Goal: Obtain resource: Download file/media

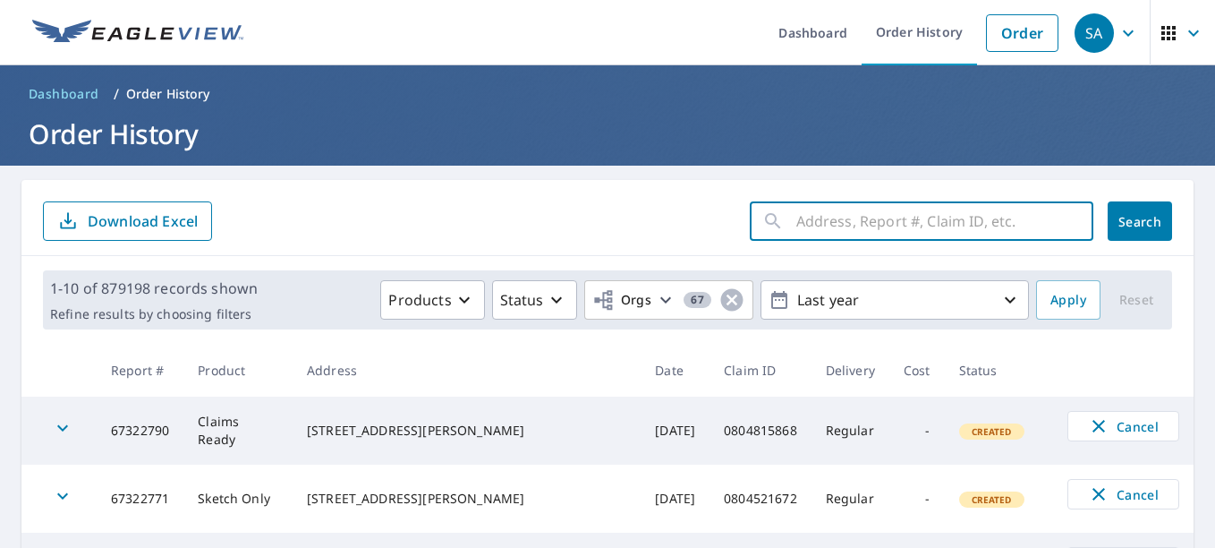
click at [796, 224] on input "text" at bounding box center [944, 221] width 297 height 50
paste input "[STREET_ADDRESS][PERSON_NAME][PERSON_NAME]"
type input "[STREET_ADDRESS][PERSON_NAME][PERSON_NAME]"
click at [1127, 222] on span "Search" at bounding box center [1140, 221] width 36 height 17
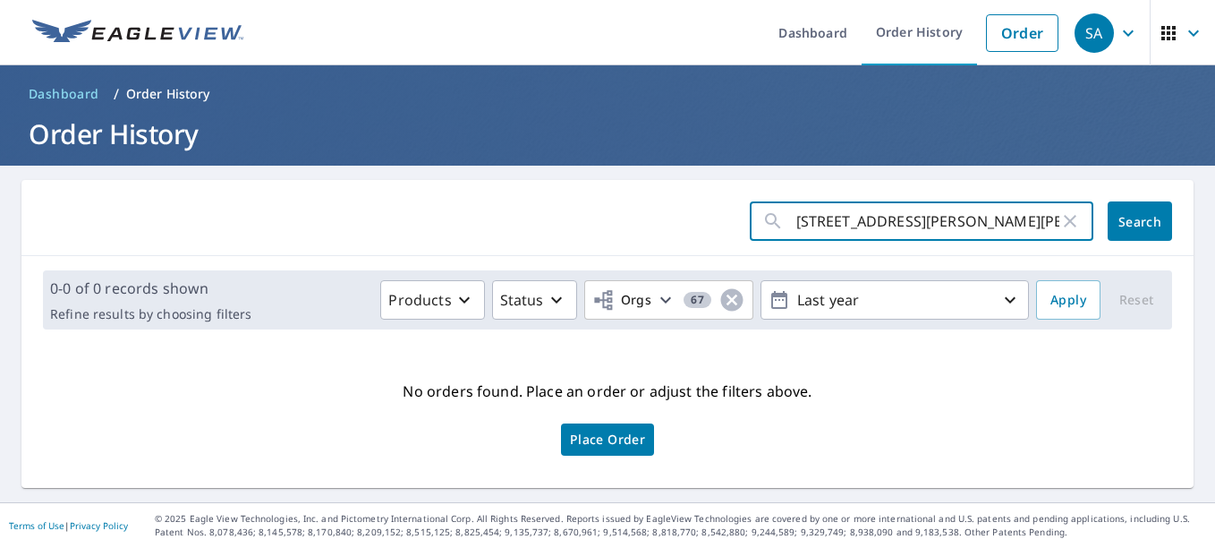
click at [1024, 219] on input "[STREET_ADDRESS][PERSON_NAME][PERSON_NAME]" at bounding box center [927, 221] width 263 height 50
click at [895, 217] on input "text" at bounding box center [944, 221] width 297 height 50
paste input "0804513967"
type input "0804513967"
click button "Search" at bounding box center [1140, 220] width 64 height 39
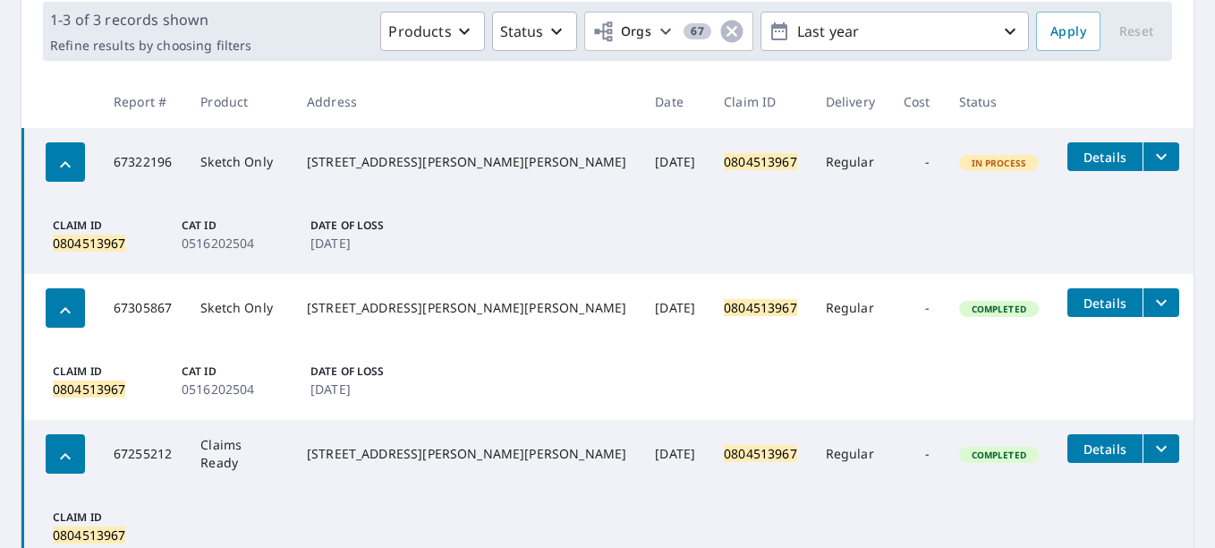
scroll to position [346, 0]
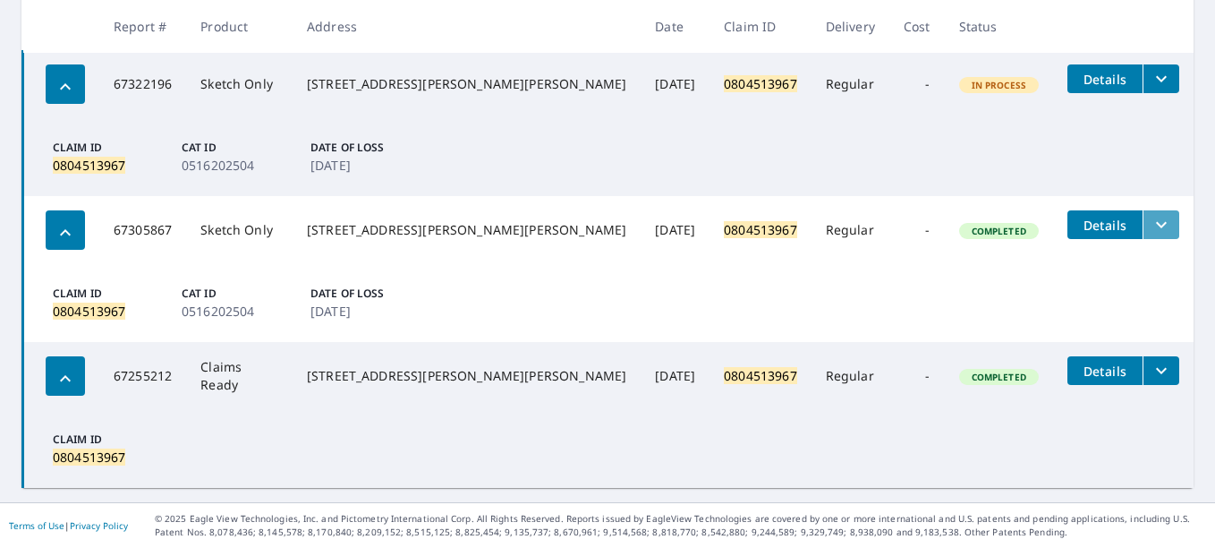
click at [1151, 223] on icon "filesDropdownBtn-67305867" at bounding box center [1161, 224] width 21 height 21
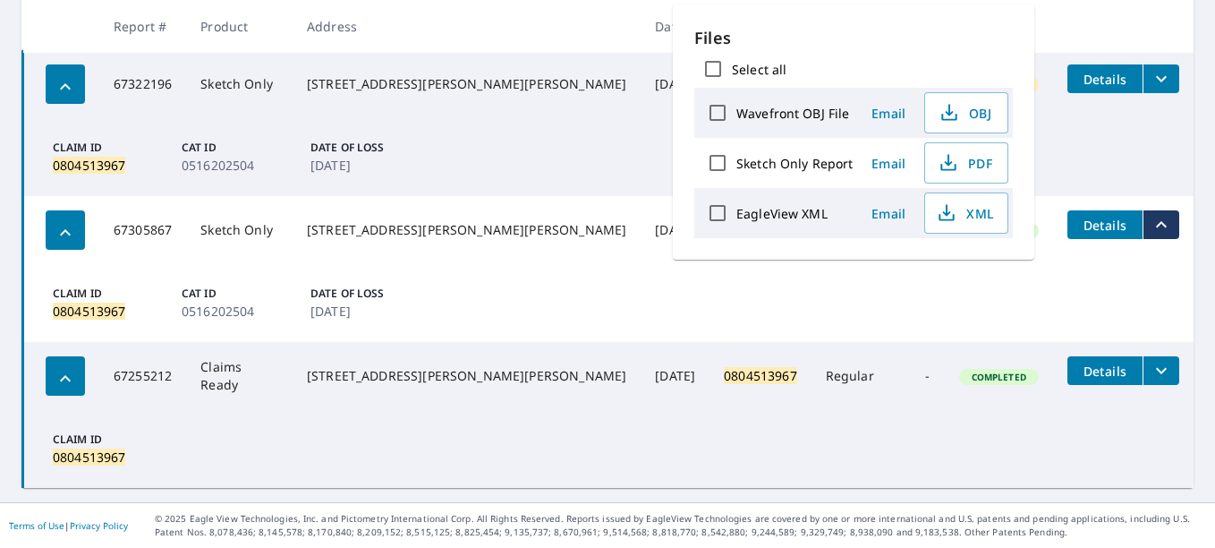
click at [852, 312] on td "Claim ID 0804513967 Cat ID 0516202504 Date of Loss [DATE]" at bounding box center [608, 303] width 1171 height 78
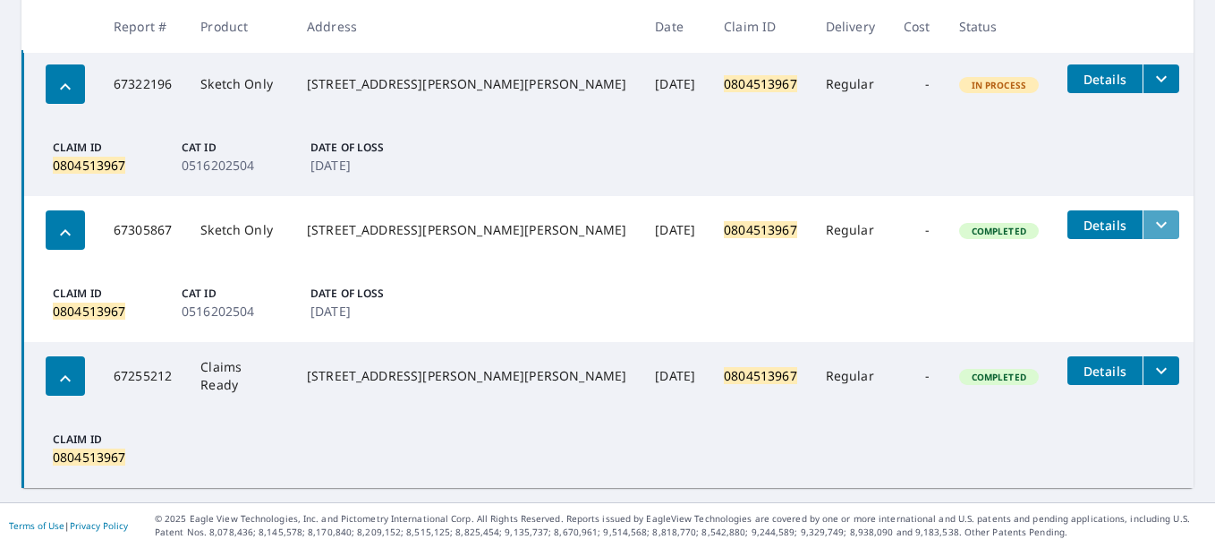
click at [1151, 230] on icon "filesDropdownBtn-67305867" at bounding box center [1161, 224] width 21 height 21
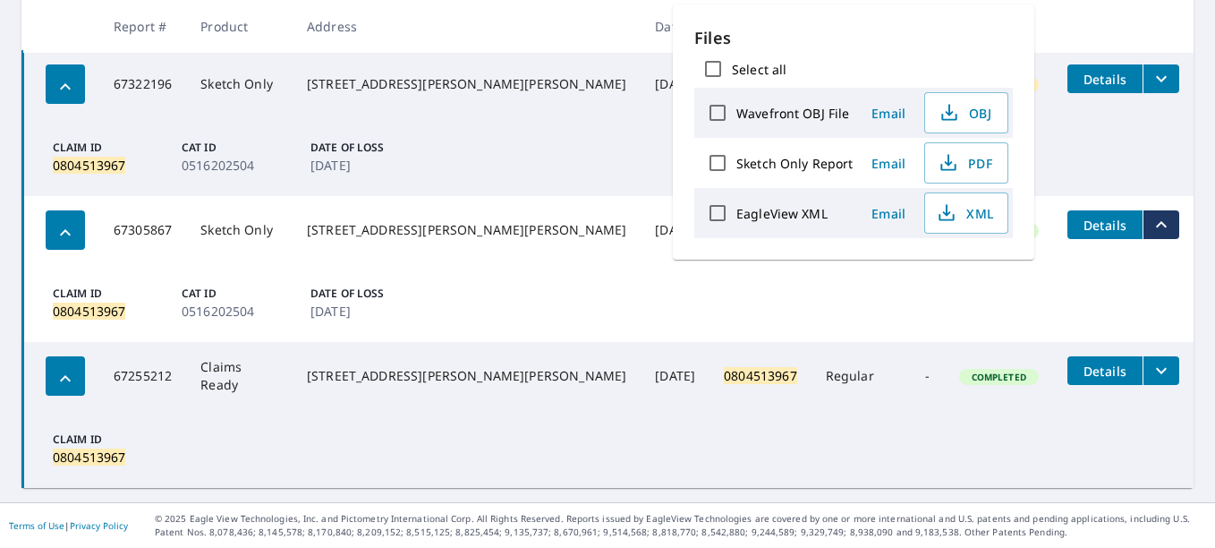
click at [588, 318] on td "Claim ID 0804513967 Cat ID 0516202504 Date of Loss [DATE]" at bounding box center [608, 303] width 1171 height 78
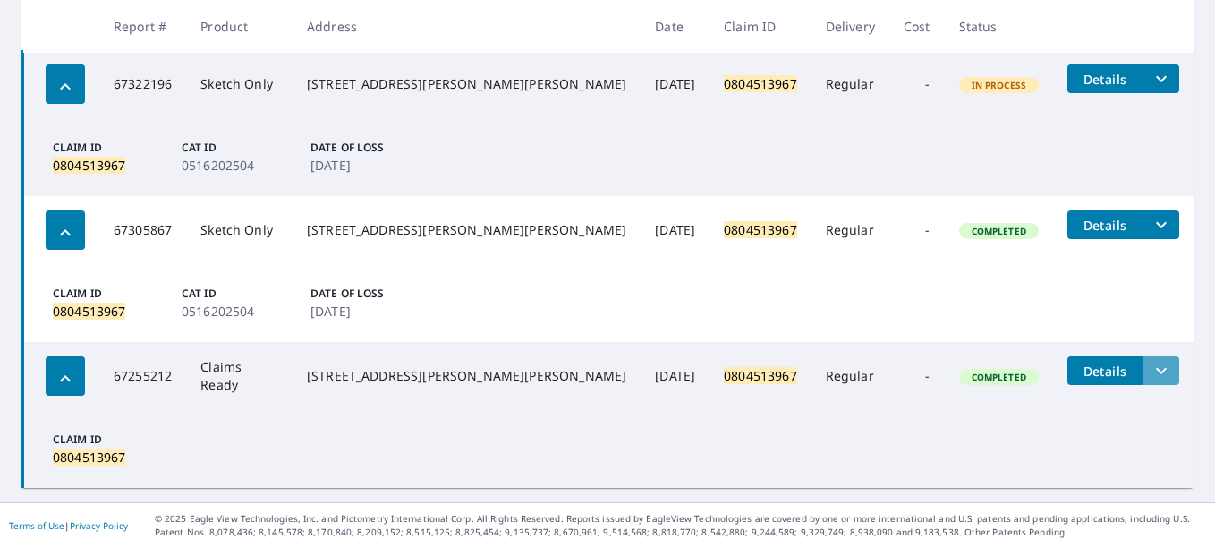
click at [1151, 375] on icon "filesDropdownBtn-67255212" at bounding box center [1161, 370] width 21 height 21
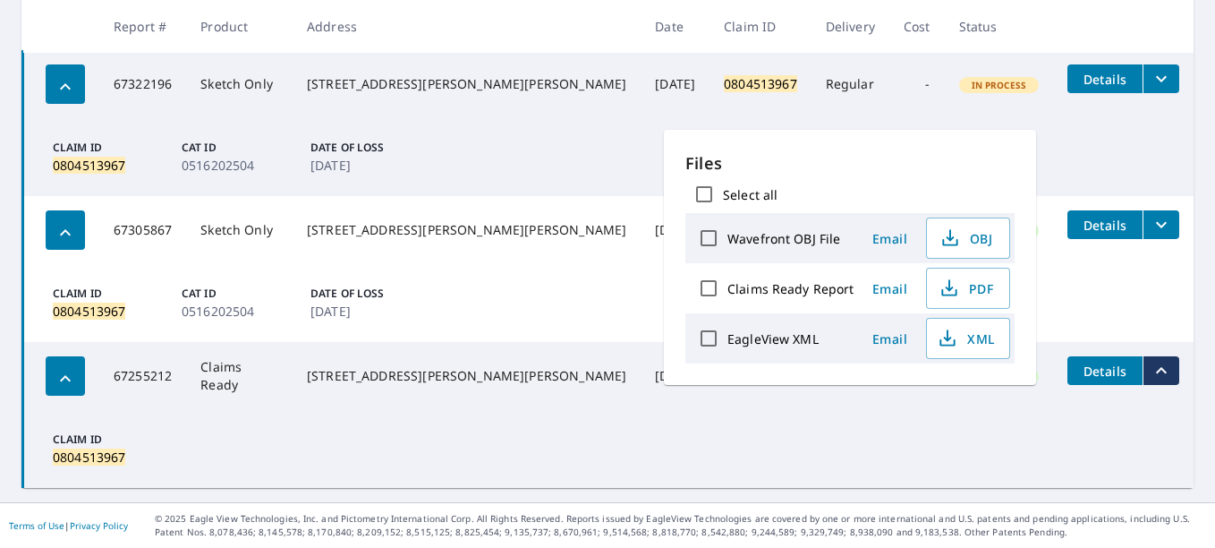
click at [570, 456] on td "Claim ID 0804513967" at bounding box center [608, 449] width 1171 height 78
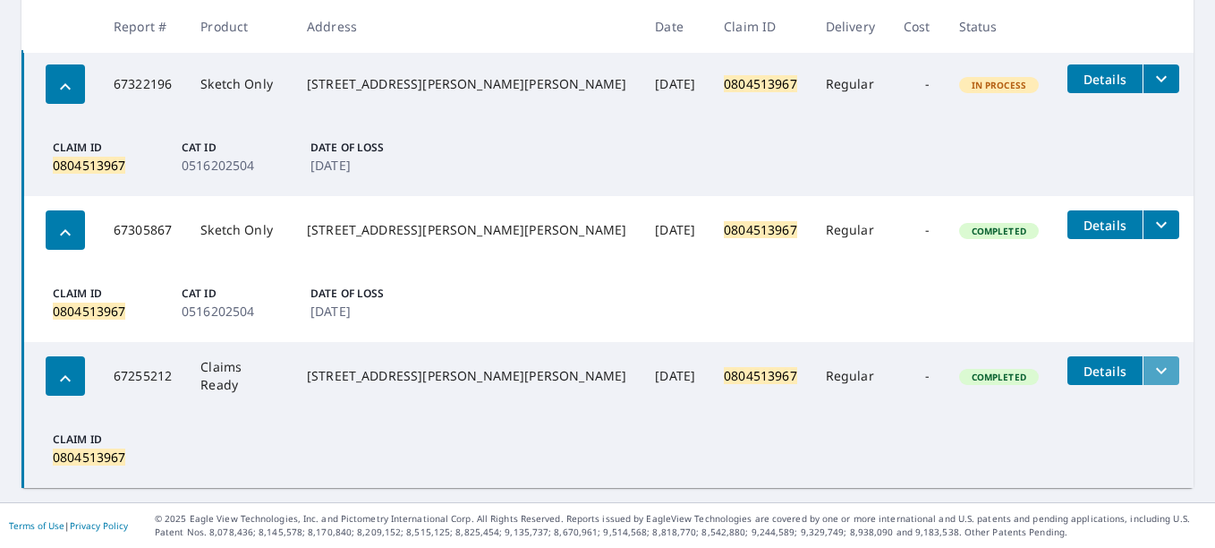
click at [1151, 363] on icon "filesDropdownBtn-67255212" at bounding box center [1161, 370] width 21 height 21
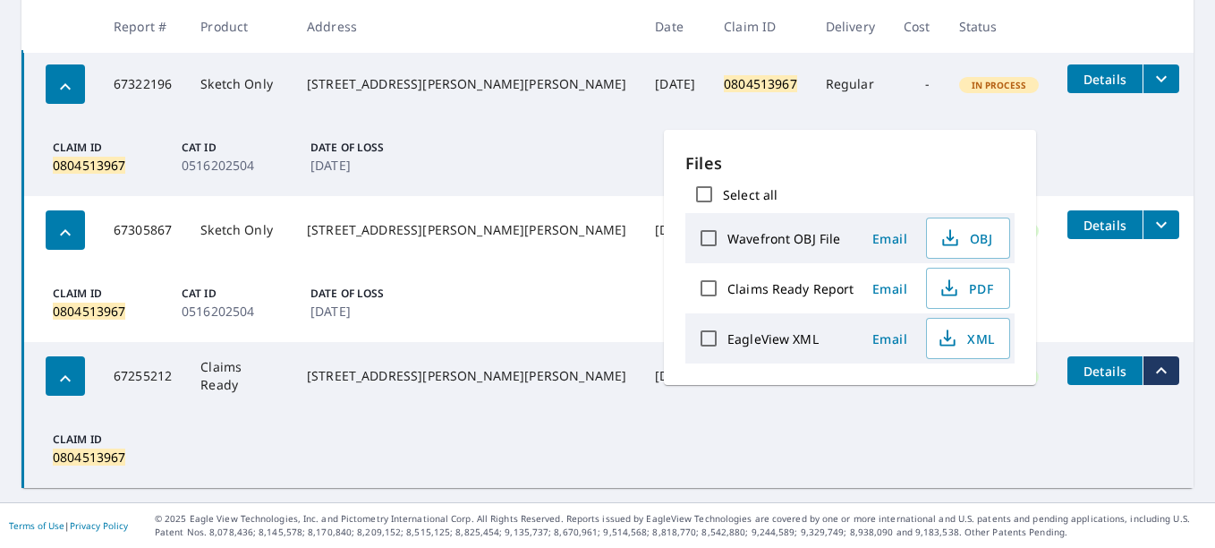
click at [557, 435] on td "Claim ID 0804513967" at bounding box center [608, 449] width 1171 height 78
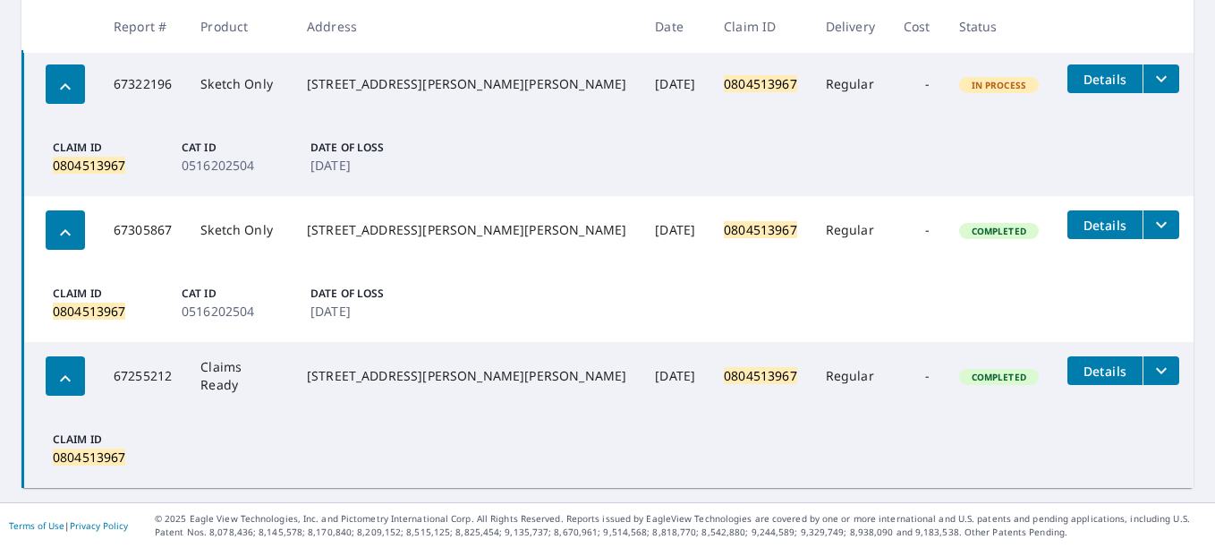
click at [1151, 370] on icon "filesDropdownBtn-67255212" at bounding box center [1161, 370] width 21 height 21
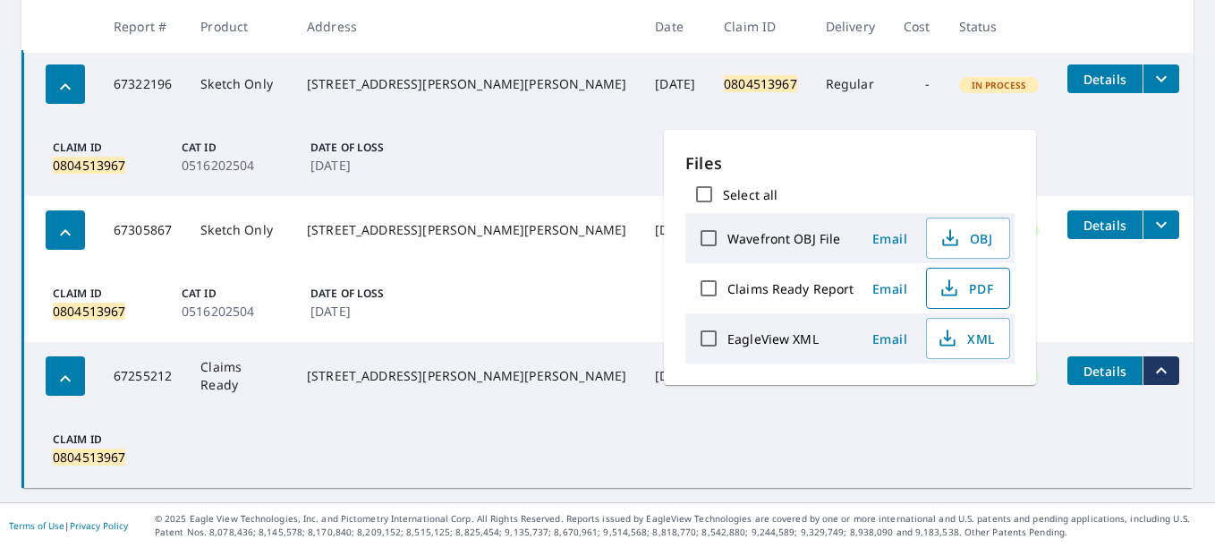
click at [972, 293] on span "PDF" at bounding box center [966, 287] width 57 height 21
click at [789, 476] on td "Claim ID 0804513967" at bounding box center [608, 449] width 1171 height 78
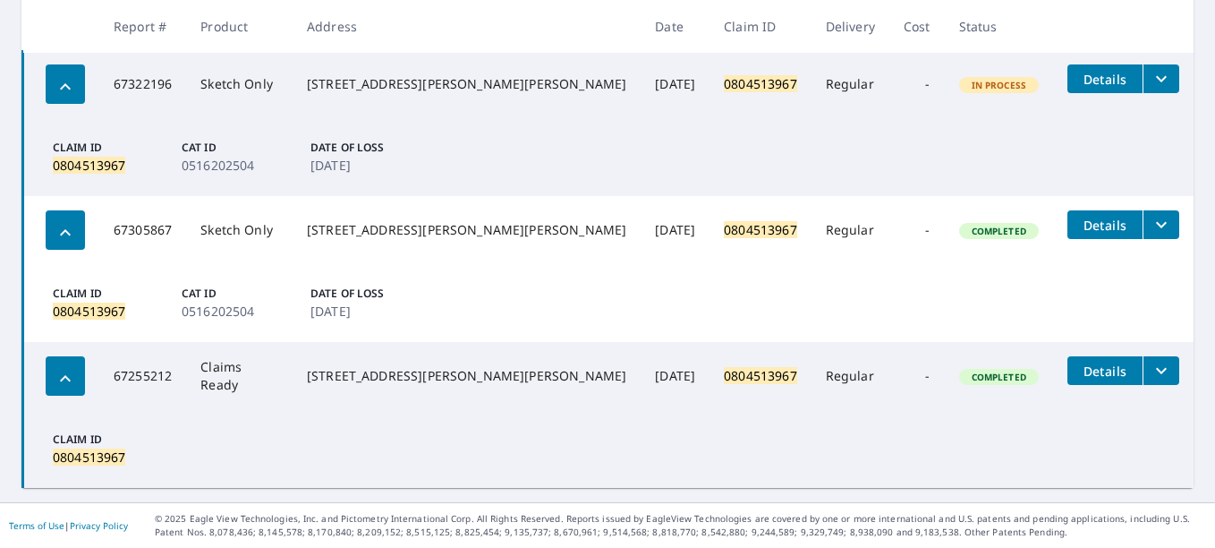
click at [1151, 370] on icon "filesDropdownBtn-67255212" at bounding box center [1161, 370] width 21 height 21
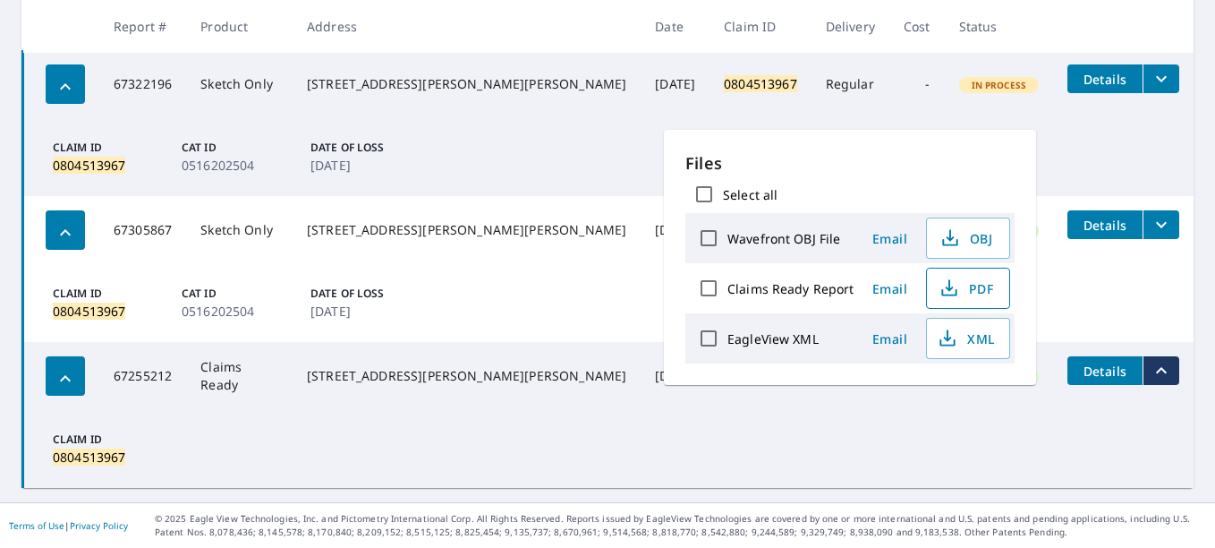
click at [971, 291] on span "PDF" at bounding box center [966, 287] width 57 height 21
